Goal: Information Seeking & Learning: Learn about a topic

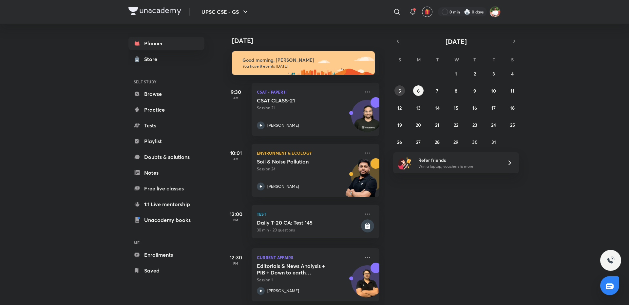
click at [403, 93] on button "5" at bounding box center [400, 90] width 10 height 10
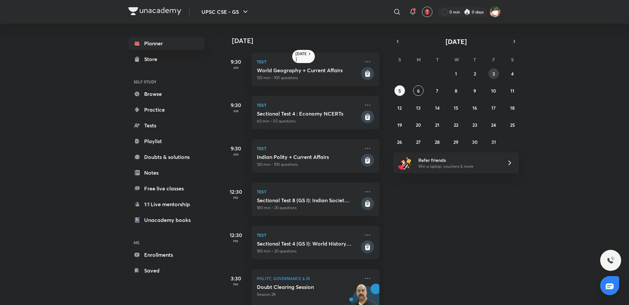
click at [494, 74] on abbr "3" at bounding box center [494, 73] width 3 height 6
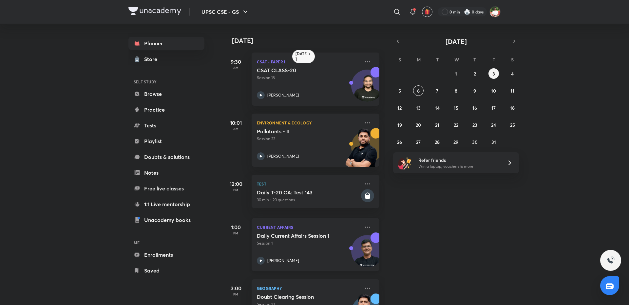
click at [315, 236] on h5 "Daily Current Affairs Session 1" at bounding box center [298, 235] width 82 height 7
